Goal: Task Accomplishment & Management: Use online tool/utility

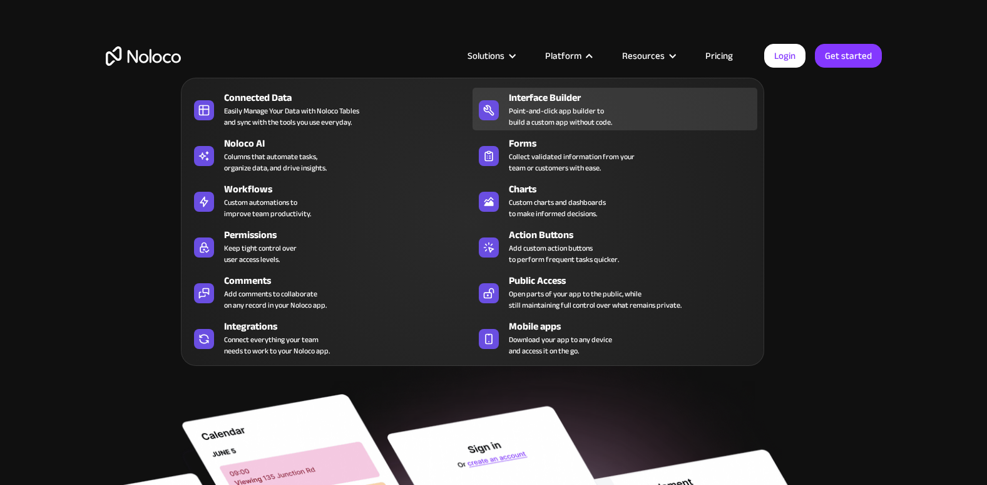
click at [557, 118] on div "Point-and-click app builder to build a custom app without code." at bounding box center [560, 116] width 103 height 23
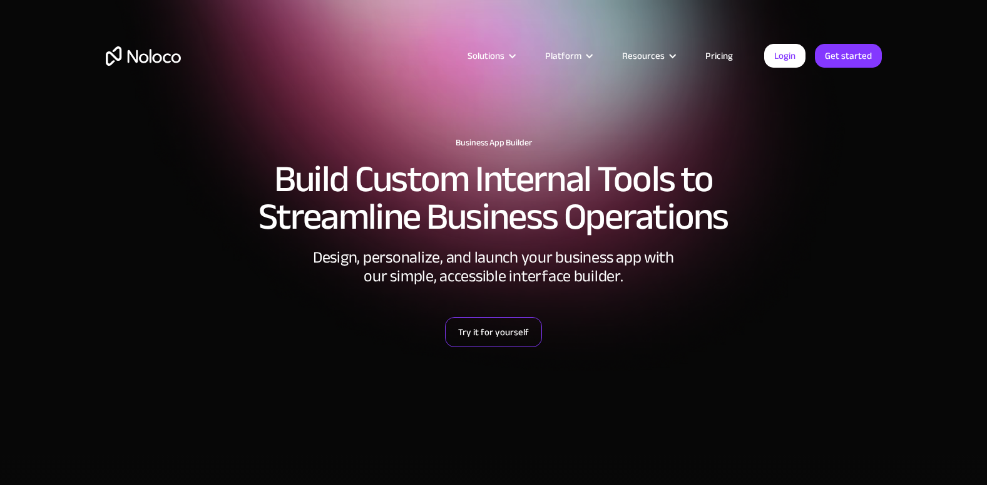
click at [508, 342] on link "Try it for yourself" at bounding box center [493, 332] width 97 height 30
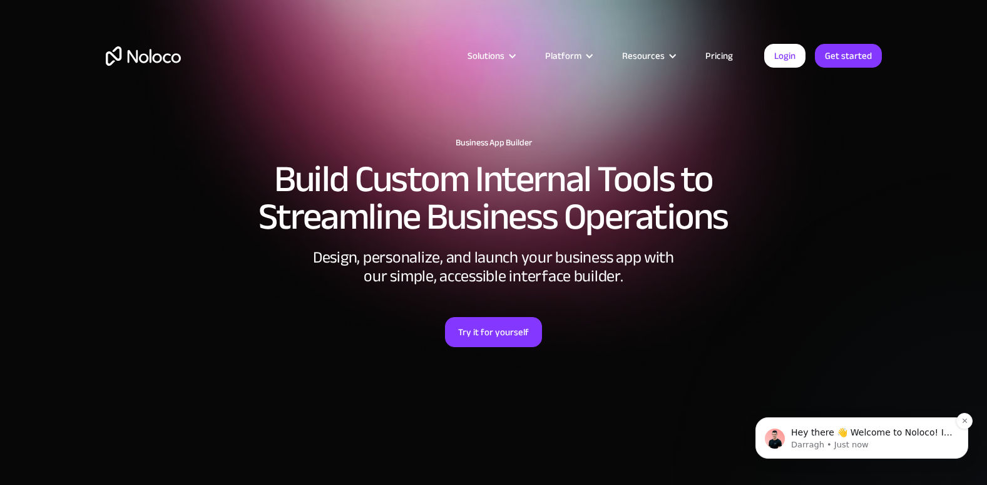
click at [903, 425] on div "Hey there 👋 Welcome to Noloco! If you have any questions, just reply to this me…" at bounding box center [862, 437] width 194 height 25
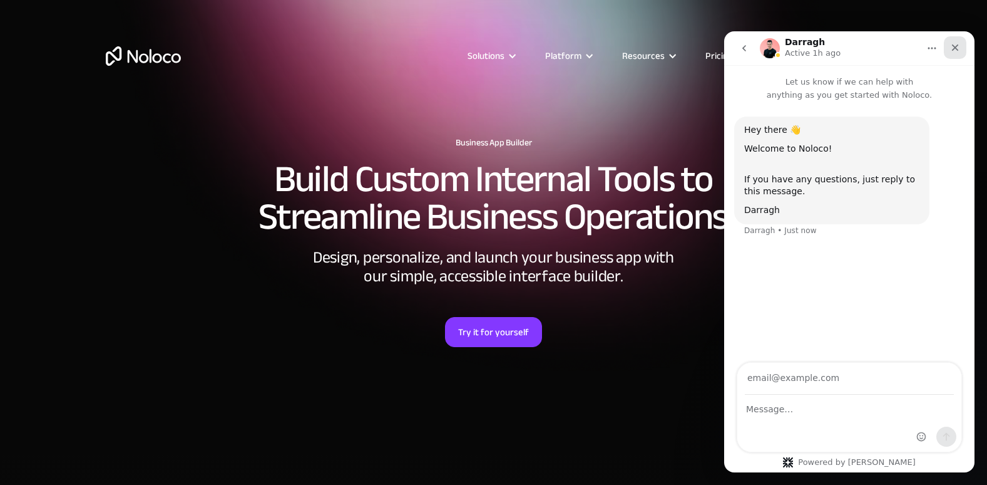
click at [960, 51] on div "Close" at bounding box center [955, 47] width 23 height 23
